Goal: Information Seeking & Learning: Learn about a topic

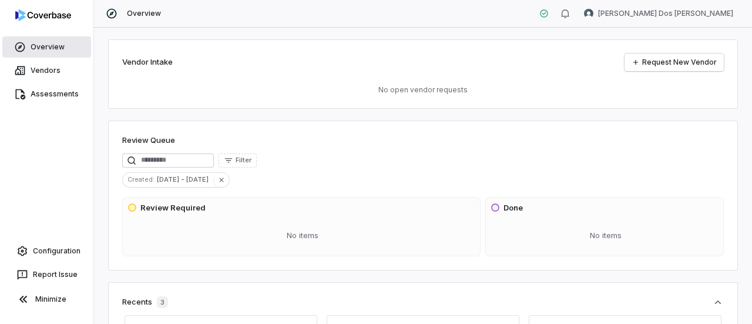
click at [56, 46] on link "Overview" at bounding box center [46, 46] width 89 height 21
click at [200, 82] on div "Vendor Intake Request New Vendor No open vendor requests" at bounding box center [423, 73] width 630 height 69
click at [152, 14] on span "Overview" at bounding box center [144, 13] width 34 height 9
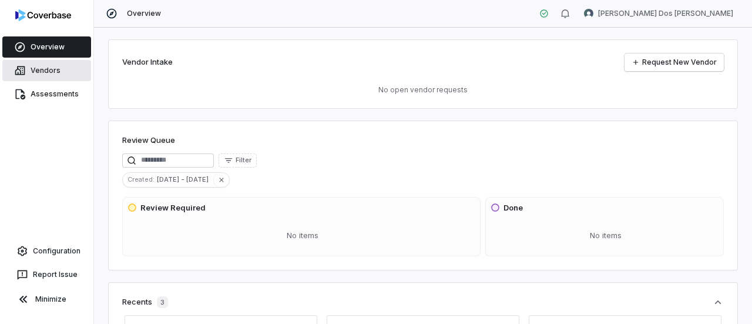
click at [43, 66] on link "Vendors" at bounding box center [46, 70] width 89 height 21
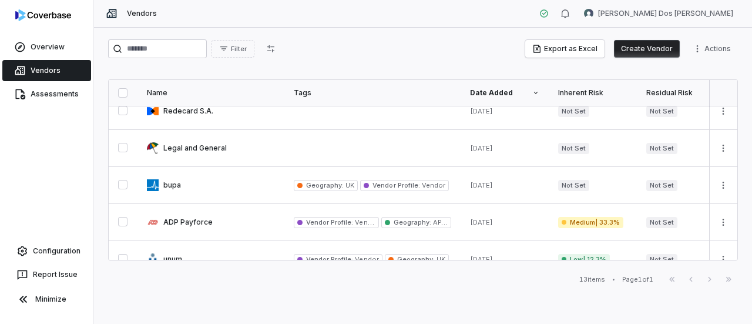
scroll to position [330, 0]
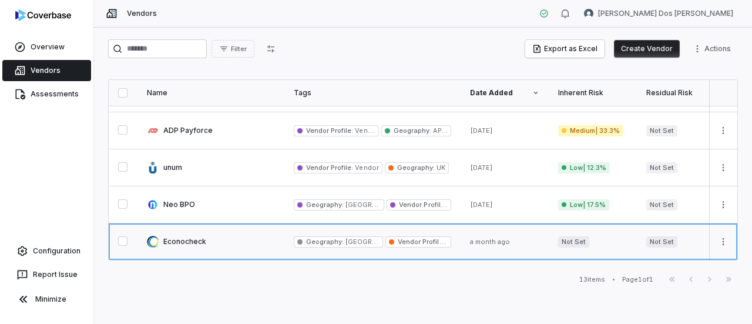
click at [194, 238] on link at bounding box center [210, 241] width 147 height 36
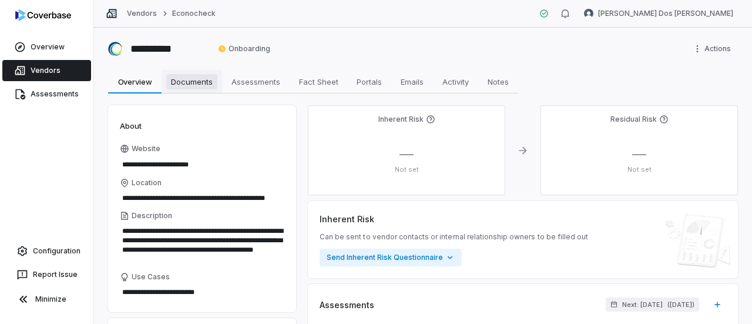
click at [180, 77] on span "Documents" at bounding box center [191, 81] width 51 height 15
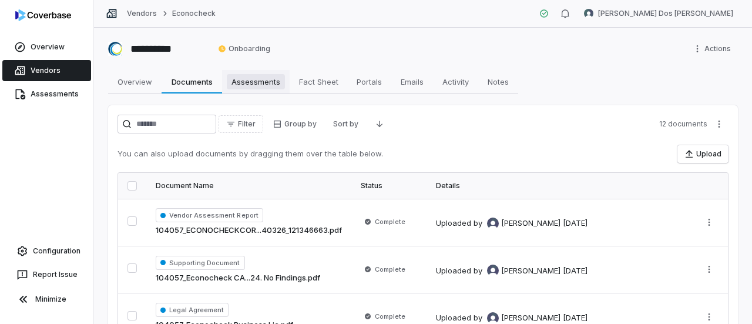
click at [247, 79] on span "Assessments" at bounding box center [256, 81] width 58 height 15
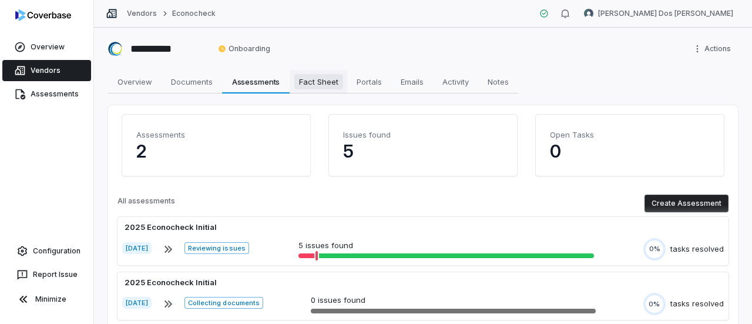
click at [314, 81] on span "Fact Sheet" at bounding box center [318, 81] width 49 height 15
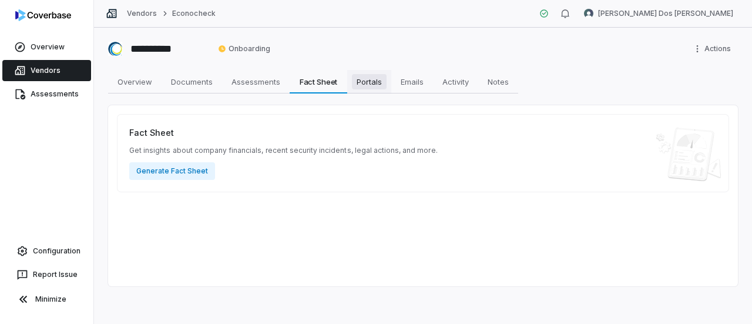
click at [369, 74] on span "Portals" at bounding box center [369, 81] width 35 height 15
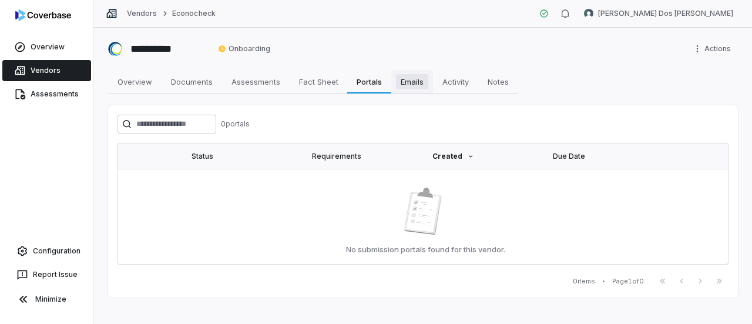
click at [417, 82] on span "Emails" at bounding box center [412, 81] width 32 height 15
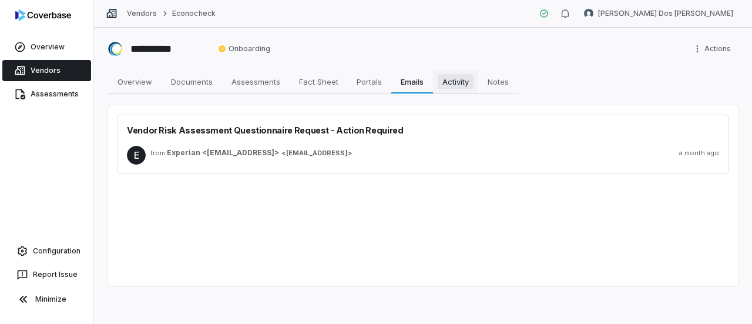
click at [460, 87] on span "Activity" at bounding box center [456, 81] width 36 height 15
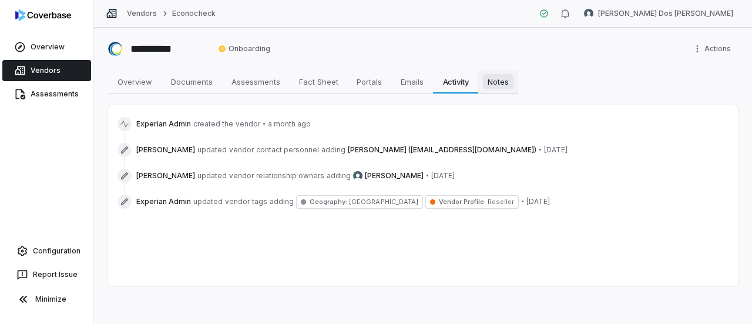
click at [506, 83] on span "Notes" at bounding box center [498, 81] width 31 height 15
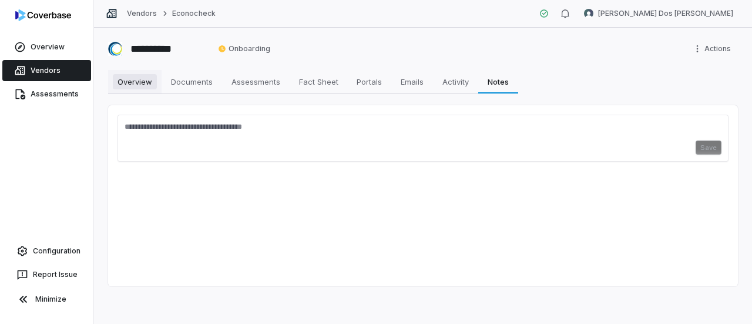
click at [153, 78] on span "Overview" at bounding box center [135, 81] width 44 height 15
type textarea "*"
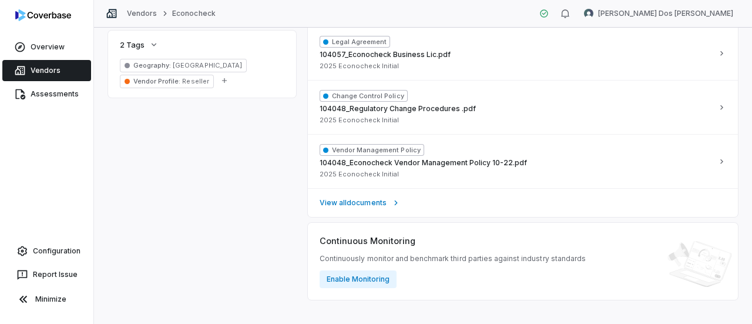
scroll to position [573, 0]
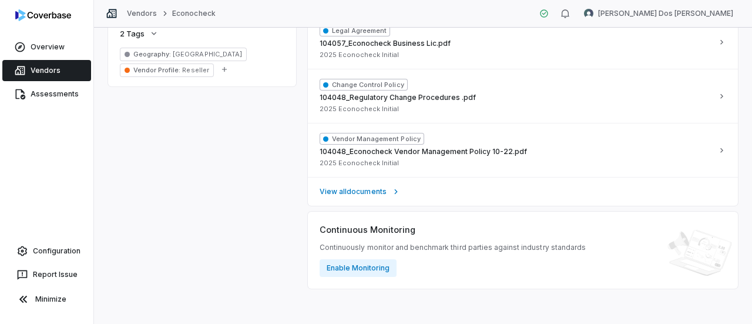
drag, startPoint x: 203, startPoint y: 132, endPoint x: 187, endPoint y: 160, distance: 31.8
